Goal: Task Accomplishment & Management: Use online tool/utility

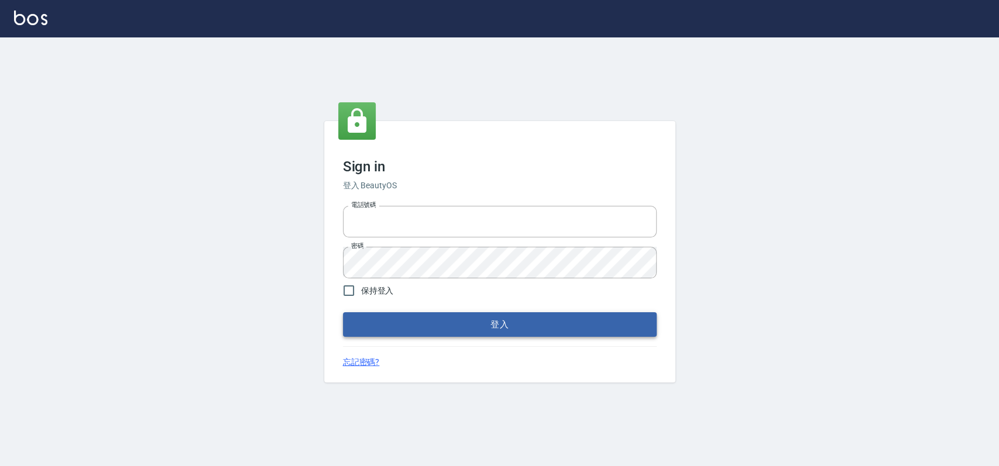
type input "033323173"
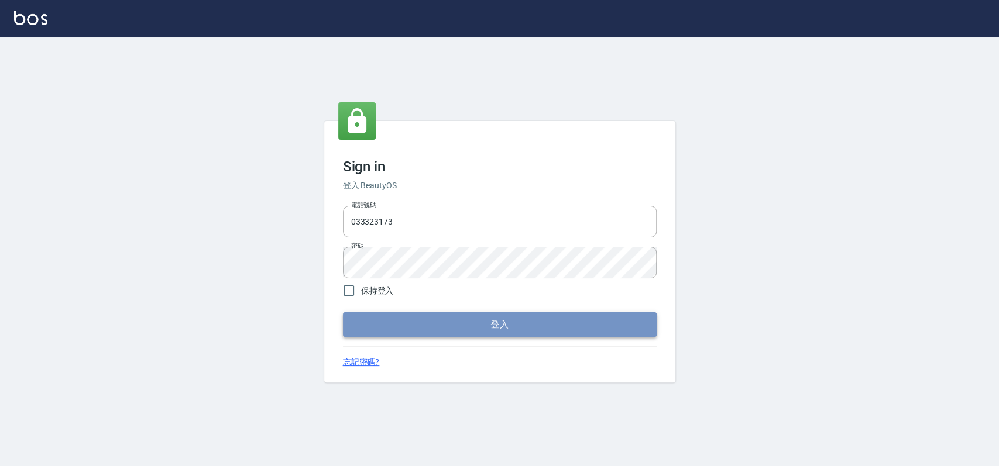
click at [440, 326] on button "登入" at bounding box center [500, 325] width 314 height 25
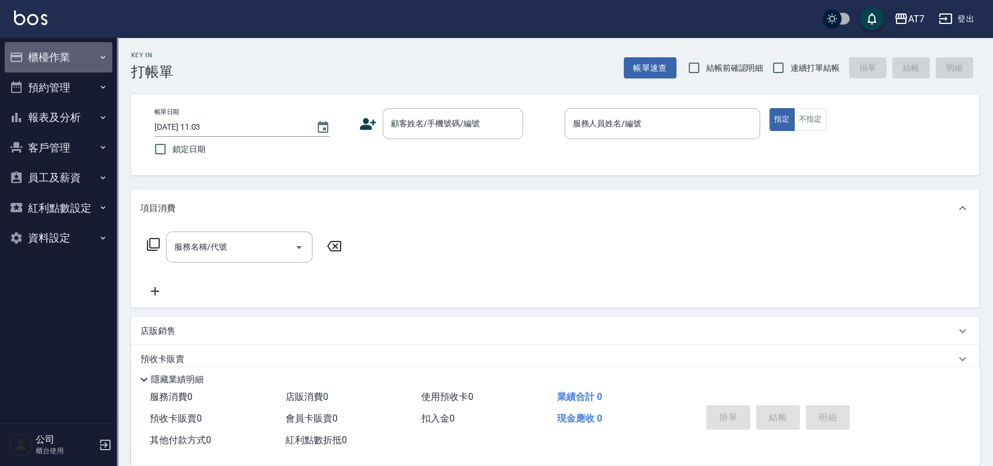
click at [62, 57] on button "櫃檯作業" at bounding box center [59, 57] width 108 height 30
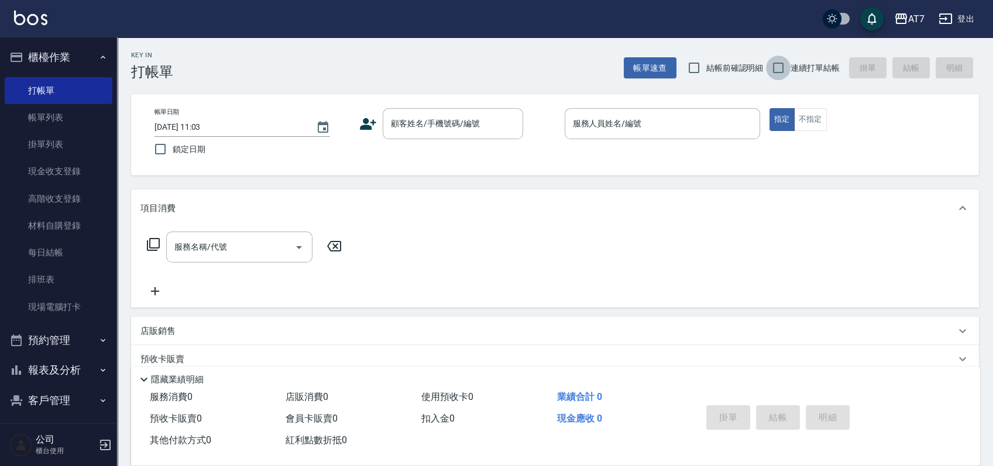
click at [777, 66] on input "連續打單結帳" at bounding box center [778, 68] width 25 height 25
checkbox input "true"
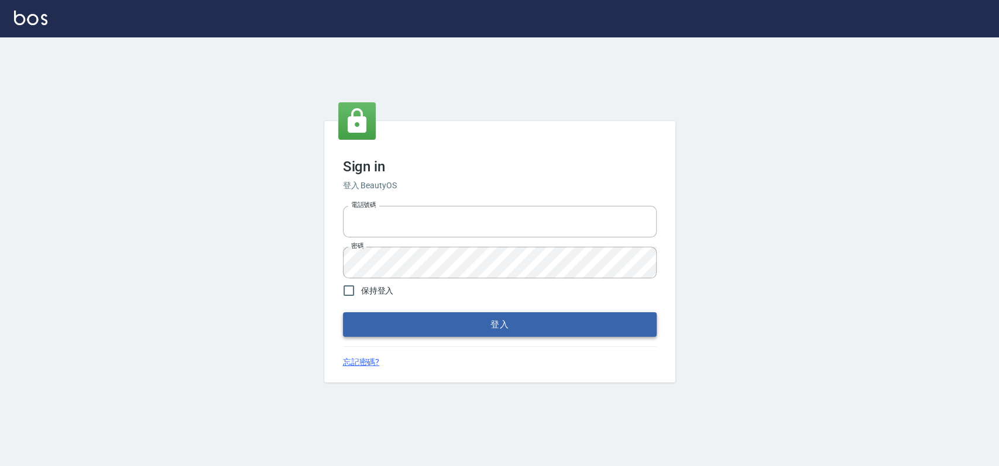
type input "033323173"
click at [462, 330] on button "登入" at bounding box center [500, 325] width 314 height 25
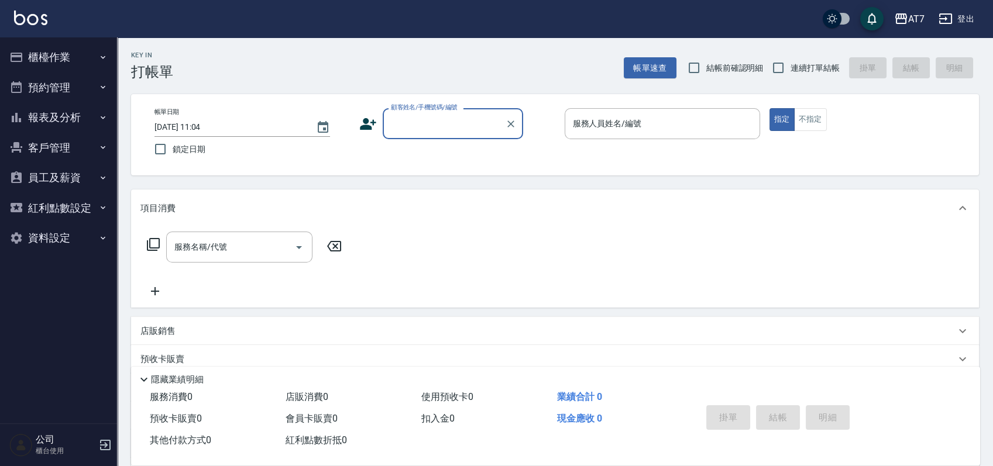
click at [63, 55] on button "櫃檯作業" at bounding box center [59, 57] width 108 height 30
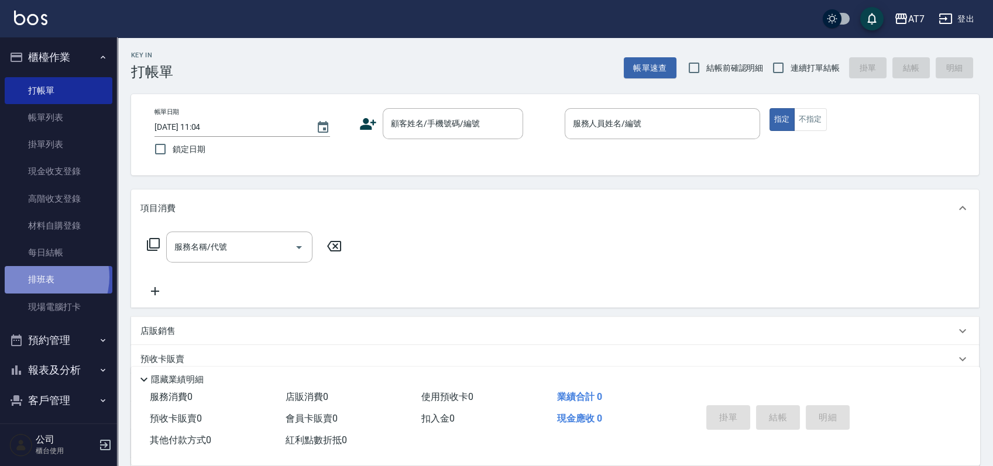
click at [39, 277] on link "排班表" at bounding box center [59, 279] width 108 height 27
